Goal: Task Accomplishment & Management: Manage account settings

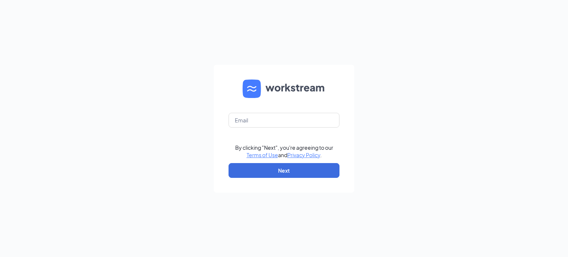
click at [276, 131] on form "By clicking "Next", you're agreeing to our Terms of Use and Privacy Policy . Ne…" at bounding box center [284, 129] width 141 height 128
click at [281, 125] on input "text" at bounding box center [284, 120] width 111 height 15
type input "adminasstnv@redheadsupports.com"
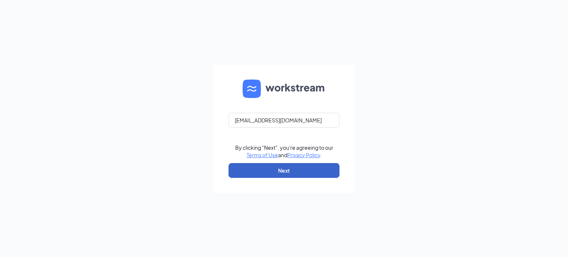
click at [281, 168] on button "Next" at bounding box center [284, 170] width 111 height 15
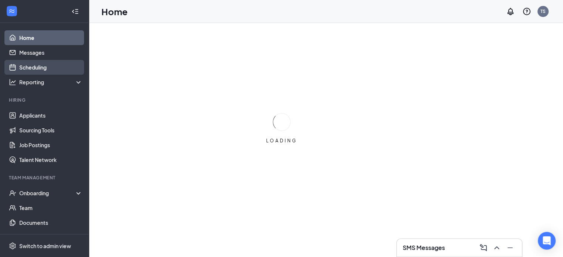
click at [53, 72] on link "Scheduling" at bounding box center [50, 67] width 63 height 15
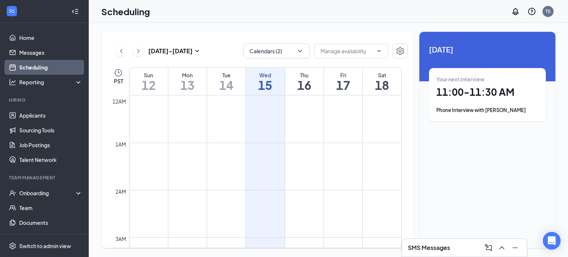
scroll to position [364, 0]
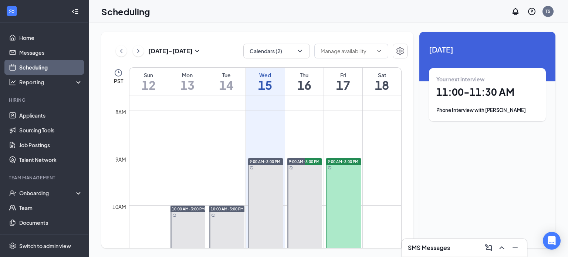
click at [453, 97] on h1 "11:00 - 11:30 AM" at bounding box center [488, 92] width 102 height 13
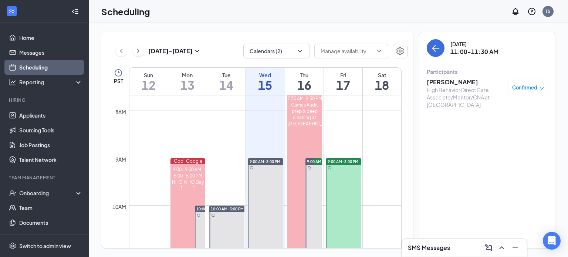
click at [440, 82] on h3 "[PERSON_NAME]" at bounding box center [466, 82] width 78 height 8
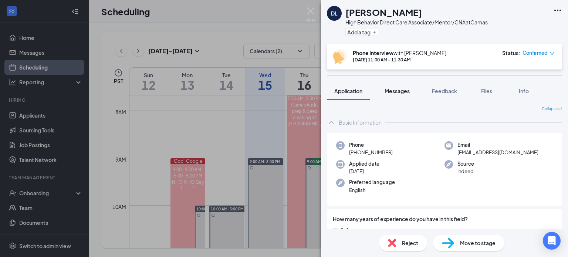
click at [398, 91] on span "Messages" at bounding box center [397, 91] width 25 height 7
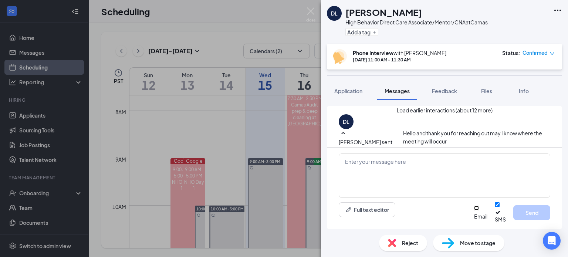
click at [474, 211] on input "Email" at bounding box center [476, 208] width 5 height 5
checkbox input "true"
click at [436, 186] on textarea at bounding box center [445, 176] width 212 height 44
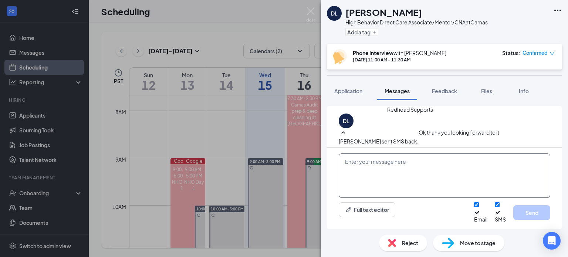
click at [504, 185] on textarea at bounding box center [445, 176] width 212 height 44
paste textarea "Hello [insert name here], My name is Tembra. I am the Administrative Assistant …"
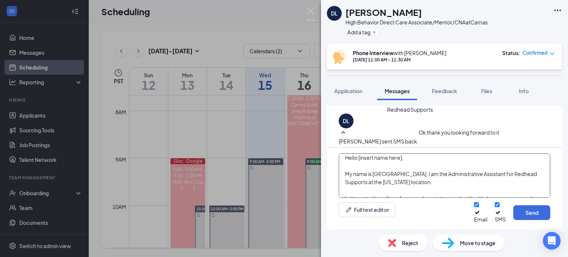
scroll to position [0, 0]
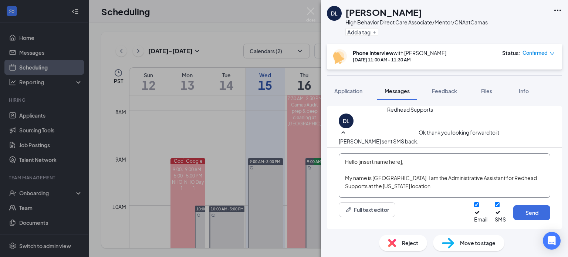
drag, startPoint x: 417, startPoint y: 164, endPoint x: 361, endPoint y: 165, distance: 55.9
click at [361, 165] on textarea "Hello [insert name here], My name is Tembra. I am the Administrative Assistant …" at bounding box center [445, 176] width 212 height 44
type textarea "Hello Danielle, My name is Tembra. I am the Administrative Assistant for Redhea…"
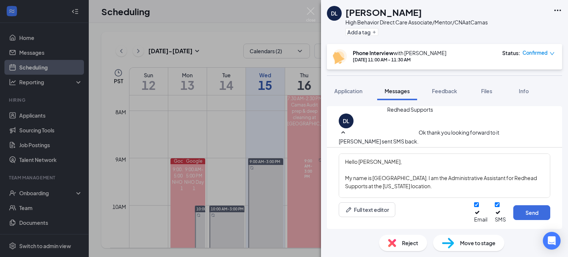
click at [560, 10] on icon "Ellipses" at bounding box center [558, 10] width 7 height 1
click at [523, 26] on link "View full application" at bounding box center [502, 24] width 48 height 8
click at [452, 179] on textarea "Hello Danielle, My name is Tembra. I am the Administrative Assistant for Redhea…" at bounding box center [445, 176] width 212 height 44
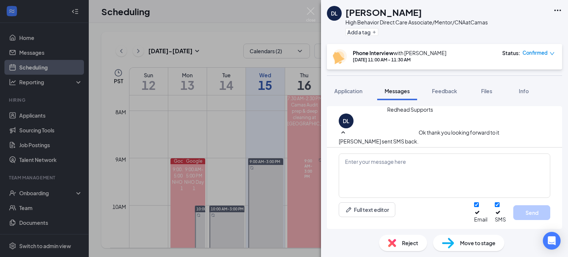
click at [410, 244] on span "Reject" at bounding box center [410, 243] width 16 height 8
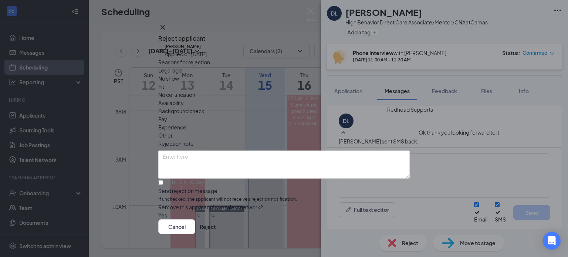
click at [184, 99] on span "Availability" at bounding box center [171, 103] width 26 height 8
click at [257, 151] on textarea at bounding box center [284, 165] width 252 height 28
paste textarea "10pm-6am; Monday-Friday"
click at [340, 151] on textarea "Danielle said she preferred to work 10pm-6am; Monday-Friday" at bounding box center [284, 165] width 252 height 28
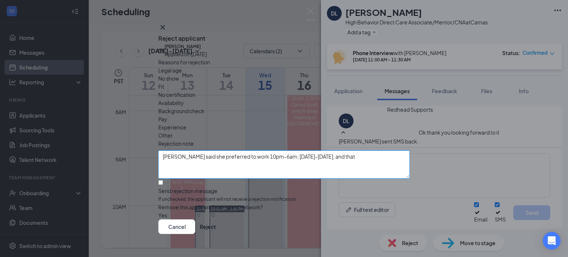
click at [283, 151] on textarea "Danielle said she preferred to work 10pm-6am; Monday-Friday, and that" at bounding box center [284, 165] width 252 height 28
click at [355, 151] on textarea "Danielle said she preferred to work 10pm-6am Monday-Friday, and that" at bounding box center [284, 165] width 252 height 28
click at [383, 151] on textarea "Danielle said she preferred to work 10pm-6am Monday-Friday, and that" at bounding box center [284, 165] width 252 height 28
paste textarea "Interested in part-time because she has another job"
click at [346, 151] on textarea "Danielle said she preferred to work 10pm-6am Monday-Friday, and that Interested…" at bounding box center [284, 165] width 252 height 28
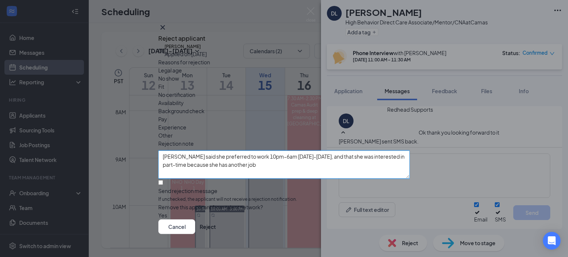
click at [304, 151] on textarea "Danielle said she preferred to work 10pm-6am Monday-Friday, and that she was in…" at bounding box center [284, 165] width 252 height 28
click at [201, 151] on textarea "Danielle said she preferred to work 10pm-6am Monday-Friday, and that she was in…" at bounding box center [284, 165] width 252 height 28
click at [311, 151] on textarea "Danielle said she preferred to work 10pm-6am Monday-Friday, and that she was in…" at bounding box center [284, 165] width 252 height 28
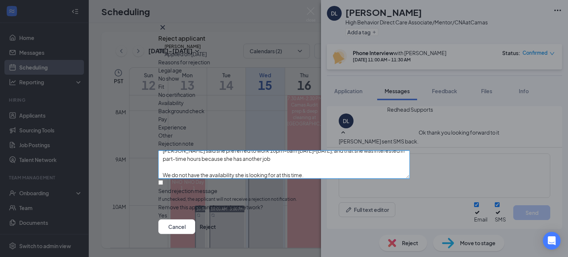
type textarea "Danielle said she preferred to work 10pm-6am Monday-Friday, and that she was in…"
click at [163, 180] on input "Send rejection message If unchecked, the applicant will not receive a rejection…" at bounding box center [160, 182] width 5 height 5
checkbox input "true"
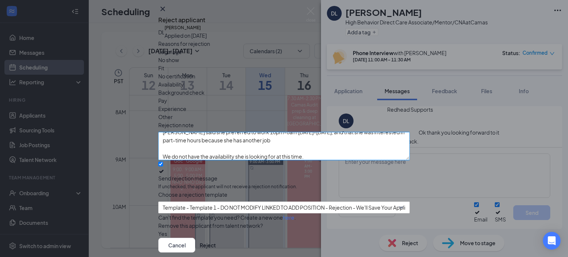
click at [244, 143] on textarea "Danielle said she preferred to work 10pm-6am Monday-Friday, and that she was in…" at bounding box center [284, 146] width 252 height 28
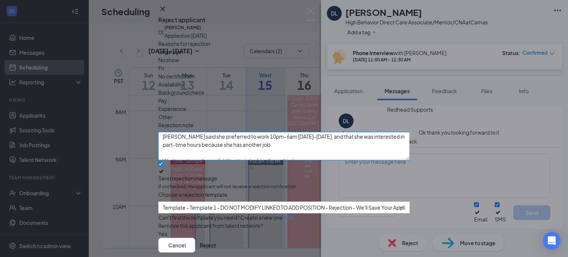
click at [225, 137] on textarea "Danielle said she preferred to work 10pm-6am Monday-Friday, and that she was in…" at bounding box center [284, 146] width 252 height 28
click at [302, 152] on textarea "Danielle said she would prefer to work 10pm-6am Monday-Friday, and that she was…" at bounding box center [284, 146] width 252 height 28
type textarea "Danielle said she would prefer to work 10pm-6am Monday-Friday, and that she was…"
click at [216, 238] on button "Reject" at bounding box center [208, 245] width 16 height 15
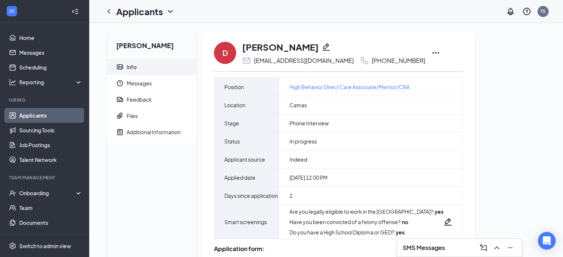
click at [432, 53] on icon "Ellipses" at bounding box center [435, 52] width 7 height 1
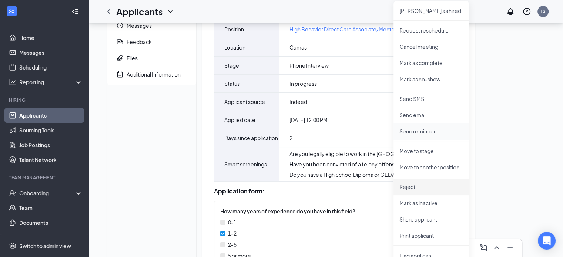
scroll to position [59, 0]
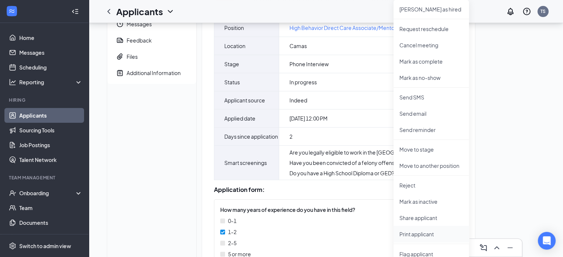
click at [413, 238] on p "Print applicant" at bounding box center [431, 234] width 64 height 7
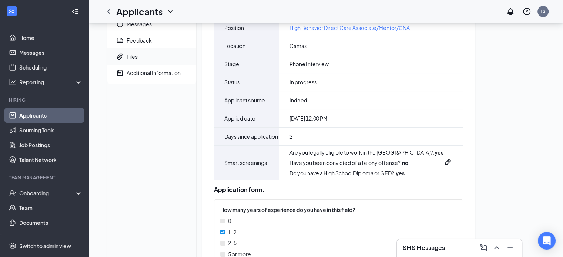
click at [149, 53] on span "Files" at bounding box center [159, 56] width 64 height 16
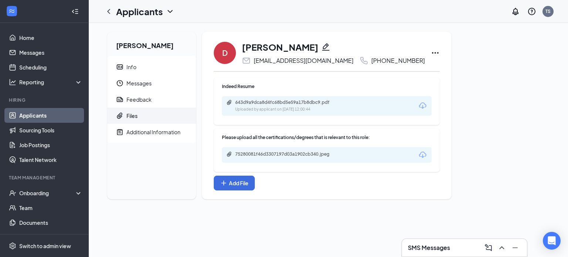
click at [279, 105] on div "643d9a9dca8d4fc68bd5e59a17b8dbc9.pdf" at bounding box center [287, 103] width 104 height 6
click at [272, 157] on div "75280081f46d3307197d03a1902cb340.jpeg" at bounding box center [287, 154] width 104 height 6
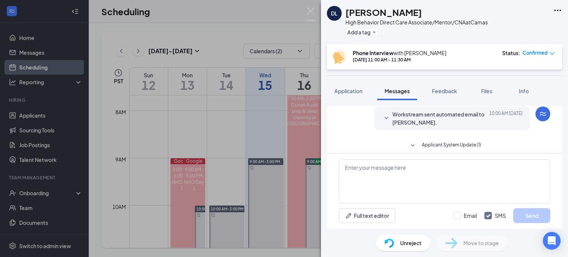
scroll to position [384, 0]
